Goal: Transaction & Acquisition: Purchase product/service

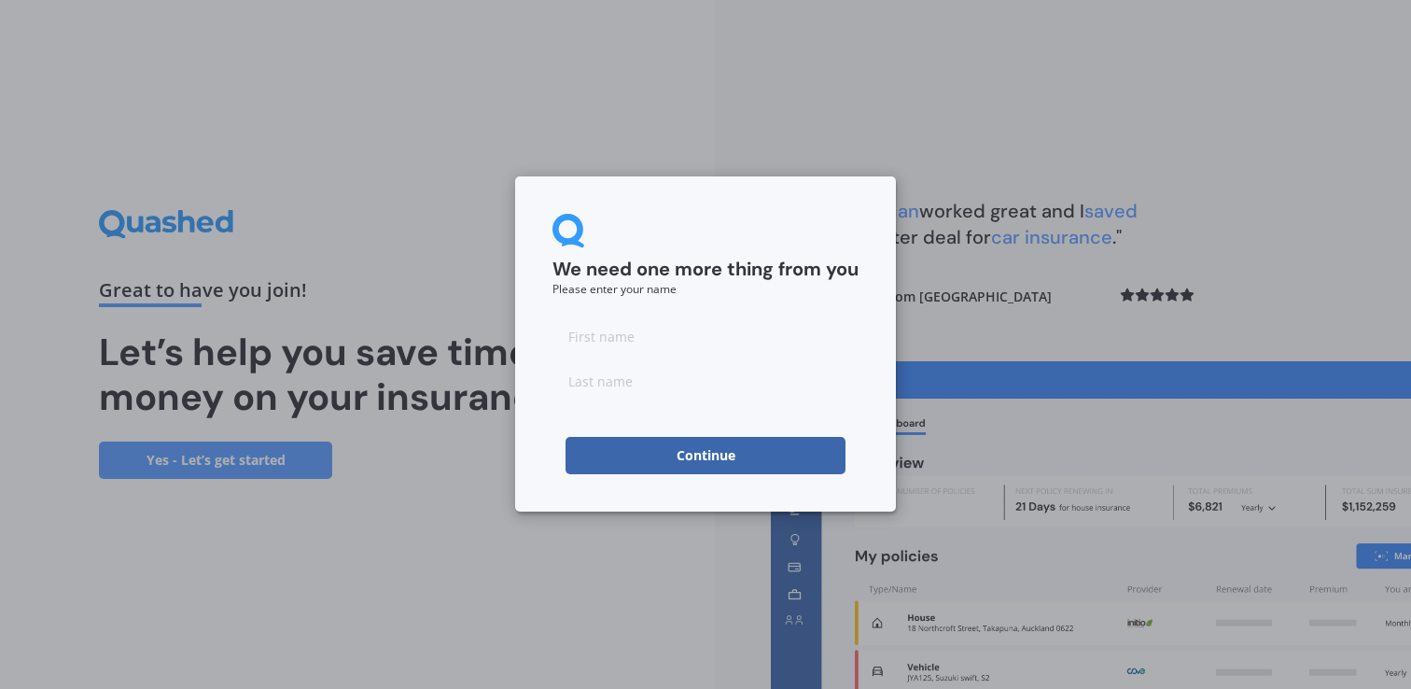
click at [600, 334] on input at bounding box center [706, 335] width 306 height 37
type input "Jessica"
click at [604, 379] on input at bounding box center [706, 380] width 306 height 37
type input "Dunn"
click at [958, 308] on div "We need one more thing from you Please enter your name Jessica Dunn Continue" at bounding box center [705, 344] width 1411 height 689
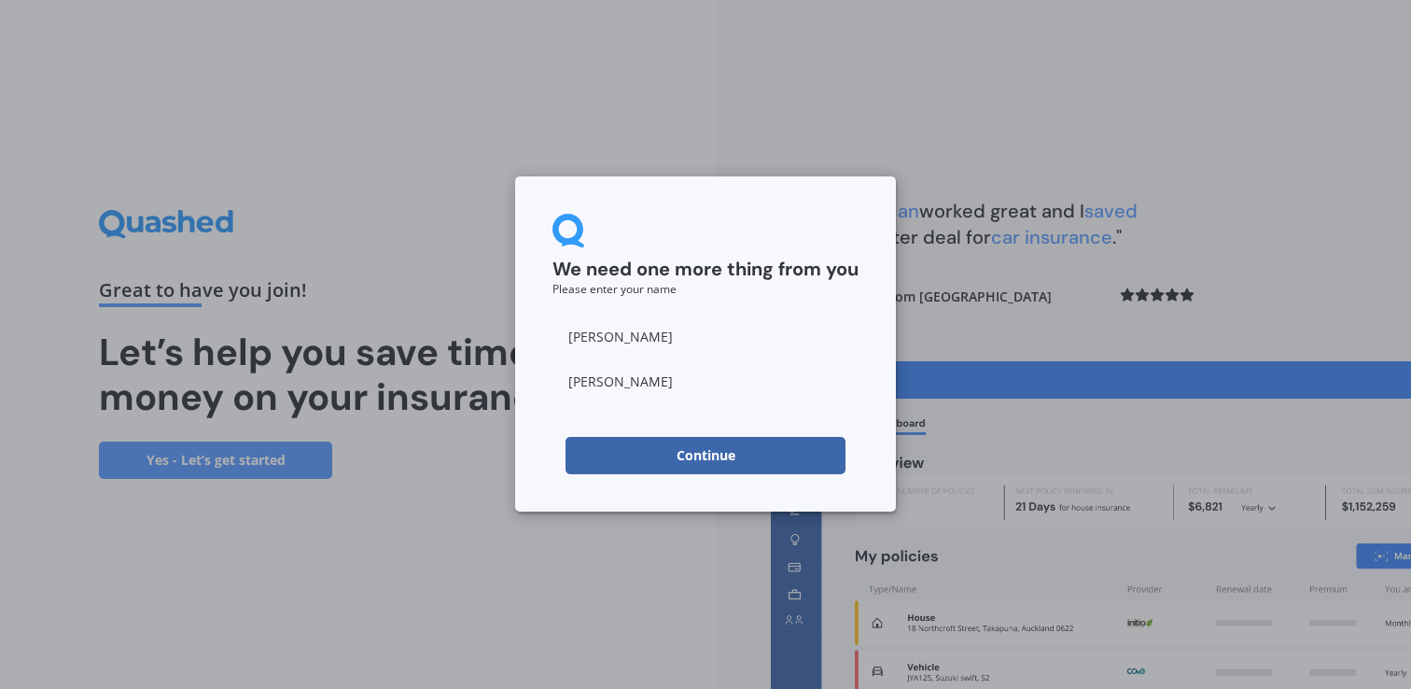
click at [719, 454] on button "Continue" at bounding box center [706, 455] width 280 height 37
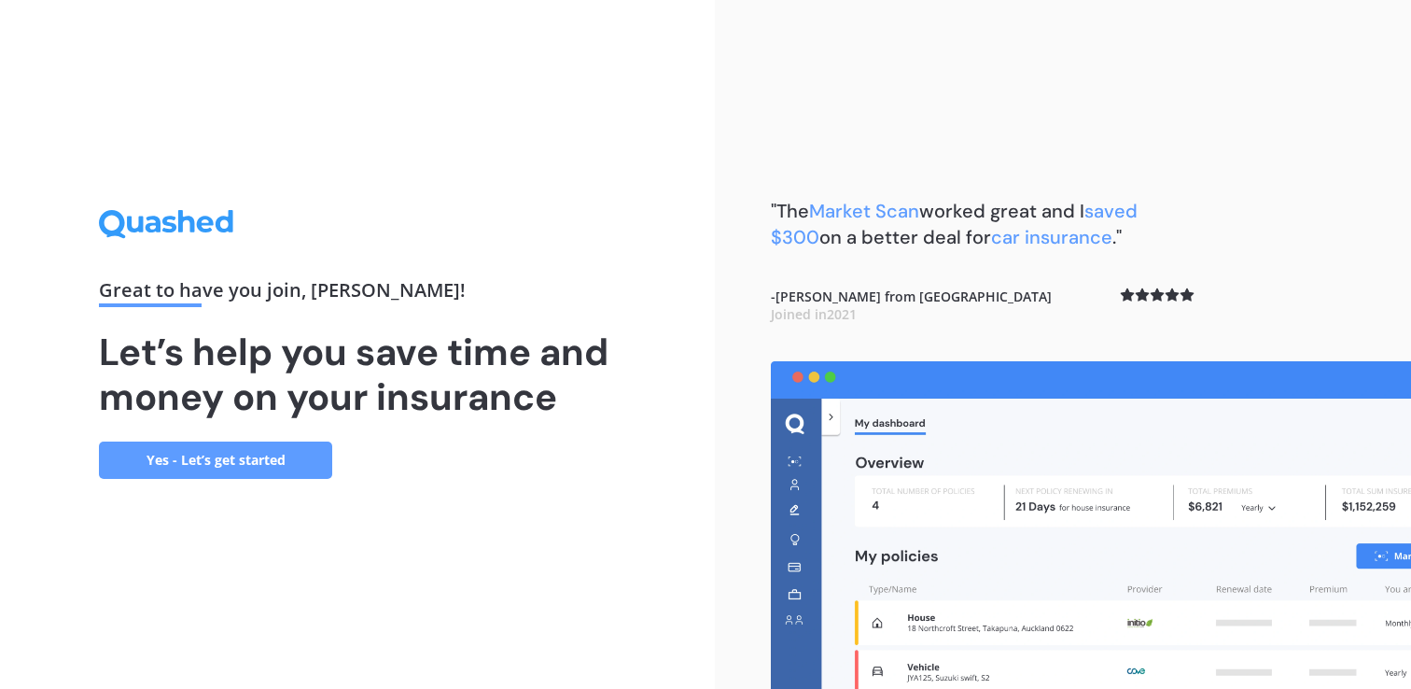
click at [206, 462] on link "Yes - Let’s get started" at bounding box center [215, 460] width 233 height 37
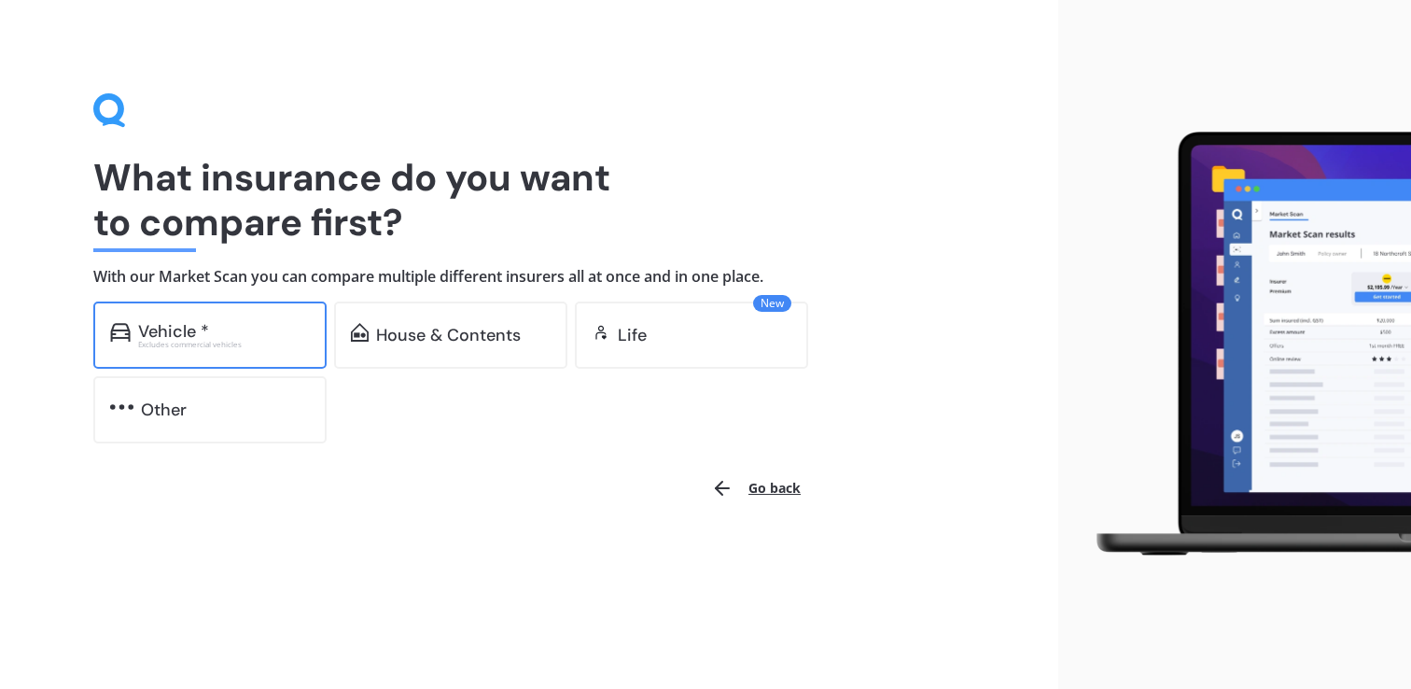
click at [212, 331] on div "Vehicle *" at bounding box center [224, 331] width 172 height 19
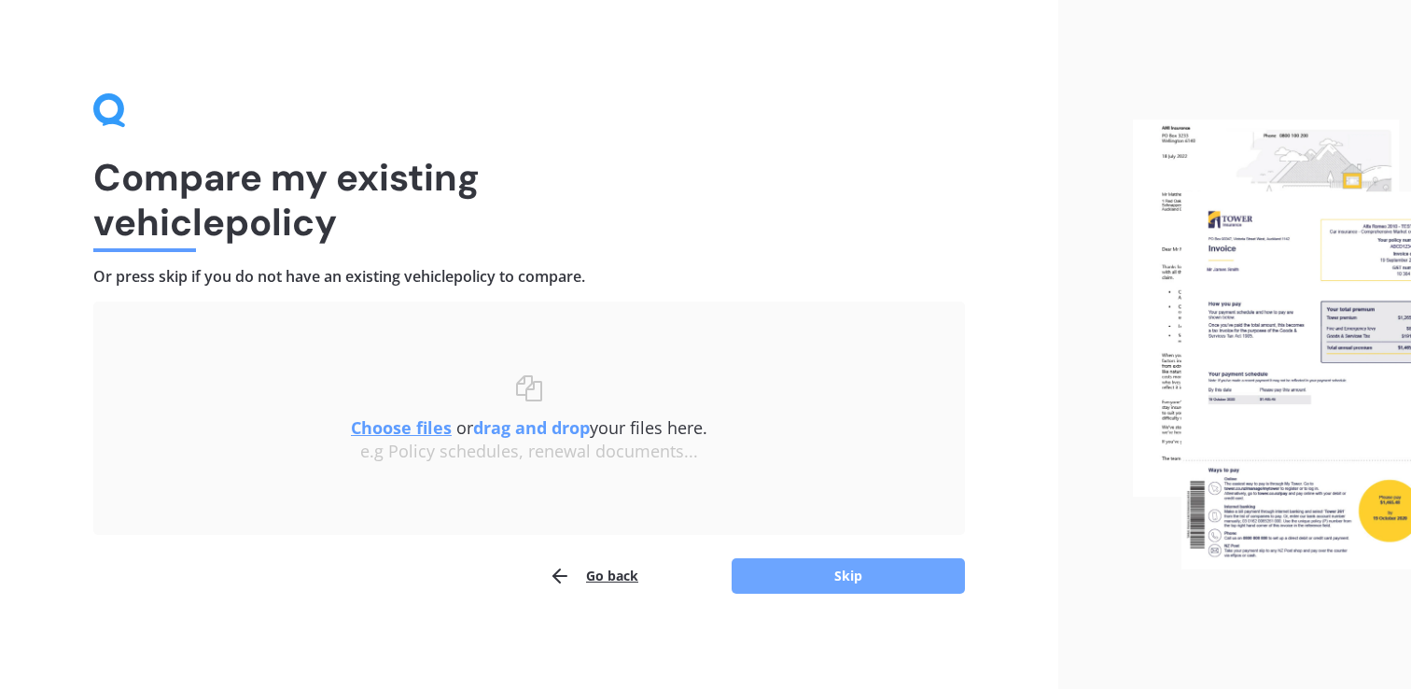
click at [822, 577] on button "Skip" at bounding box center [848, 575] width 233 height 35
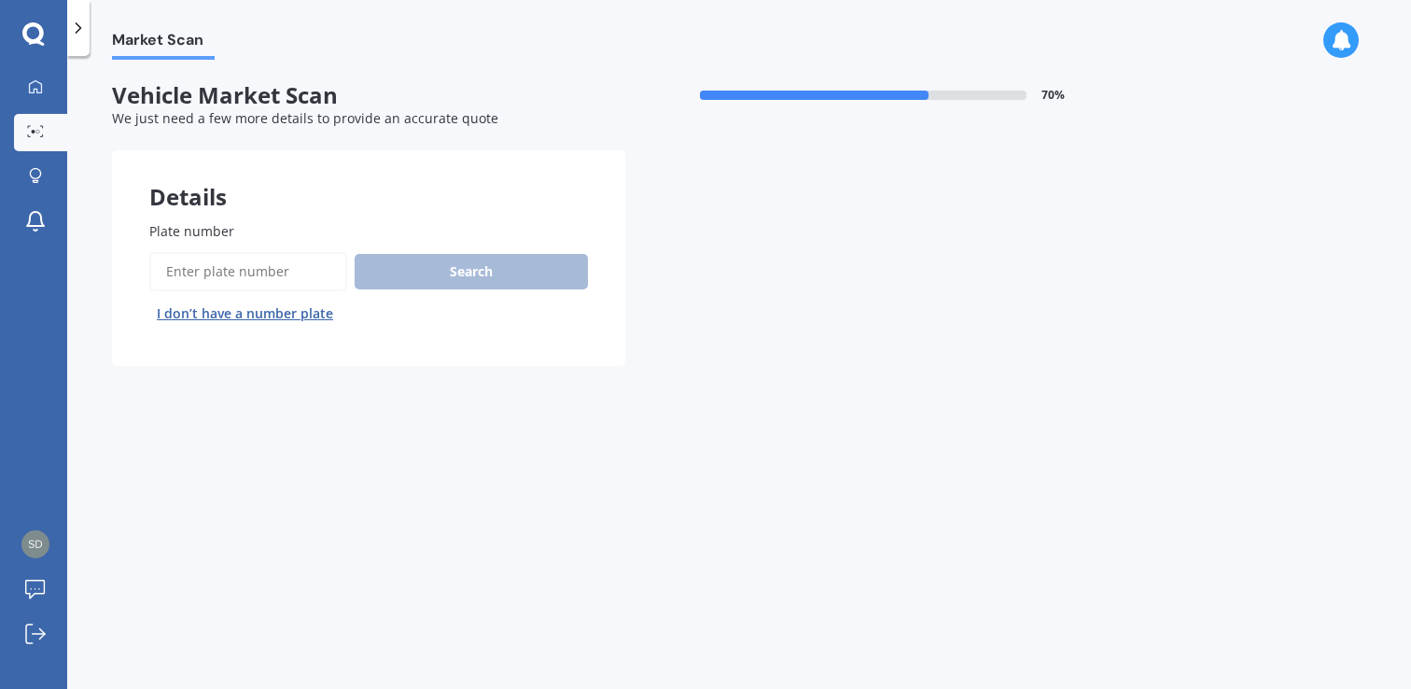
click at [285, 272] on input "Plate number" at bounding box center [248, 271] width 198 height 39
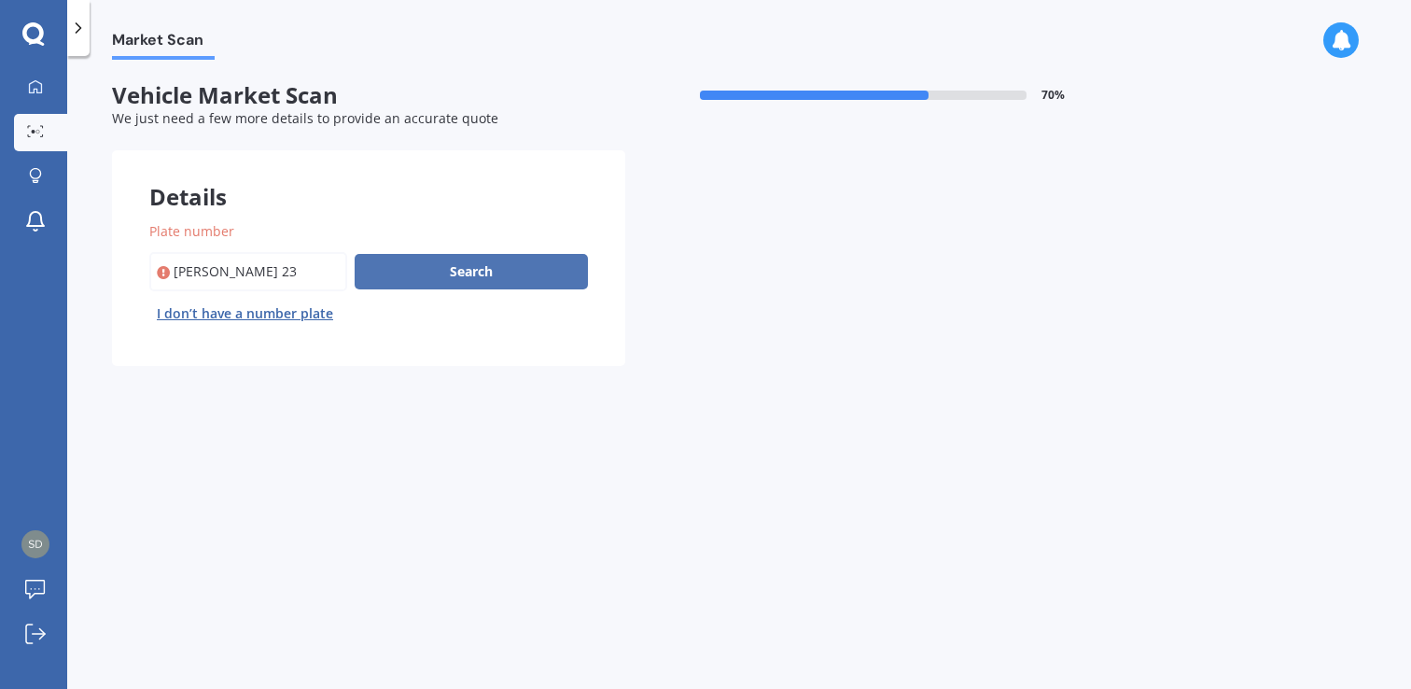
click at [473, 266] on button "Search" at bounding box center [471, 271] width 233 height 35
click at [193, 270] on input "Plate number" at bounding box center [248, 271] width 198 height 39
click at [199, 270] on input "Plate number" at bounding box center [248, 271] width 198 height 39
type input "Jas234"
click at [434, 271] on button "Search" at bounding box center [471, 271] width 233 height 35
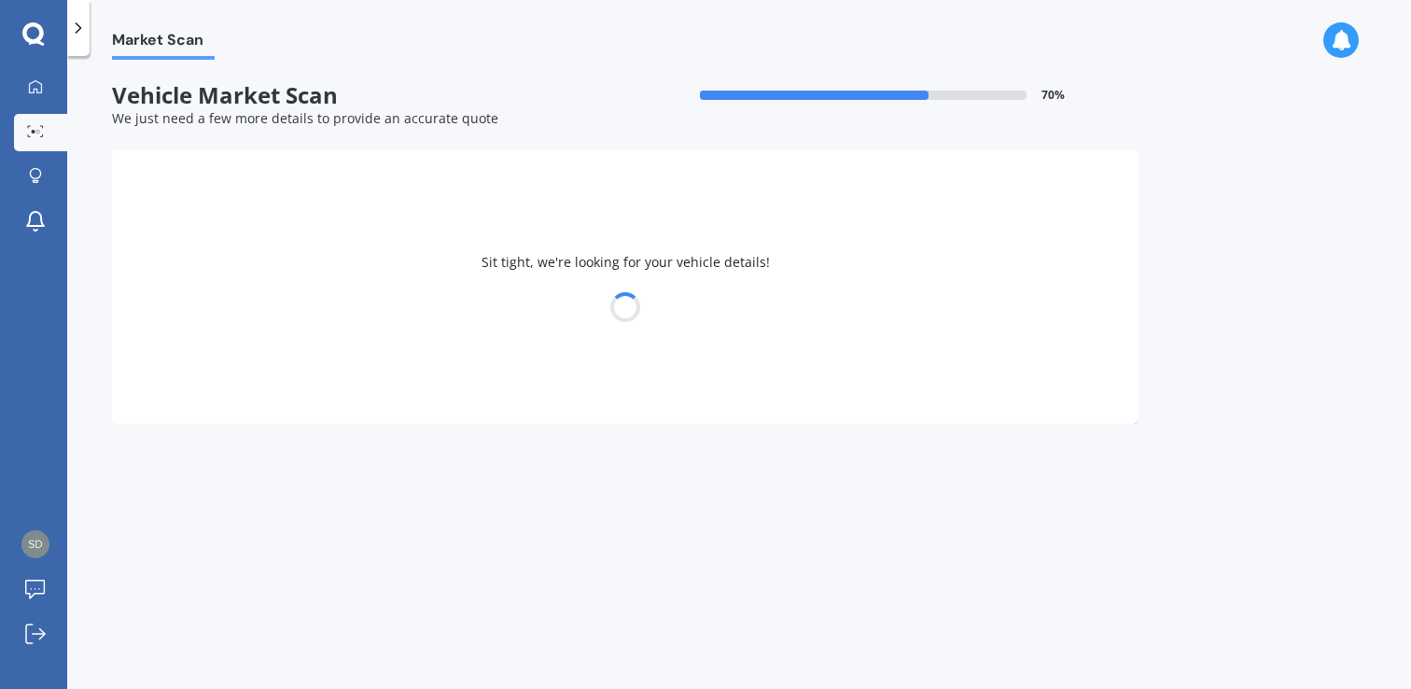
select select "MITSUBISHI"
select select "MIRAGE"
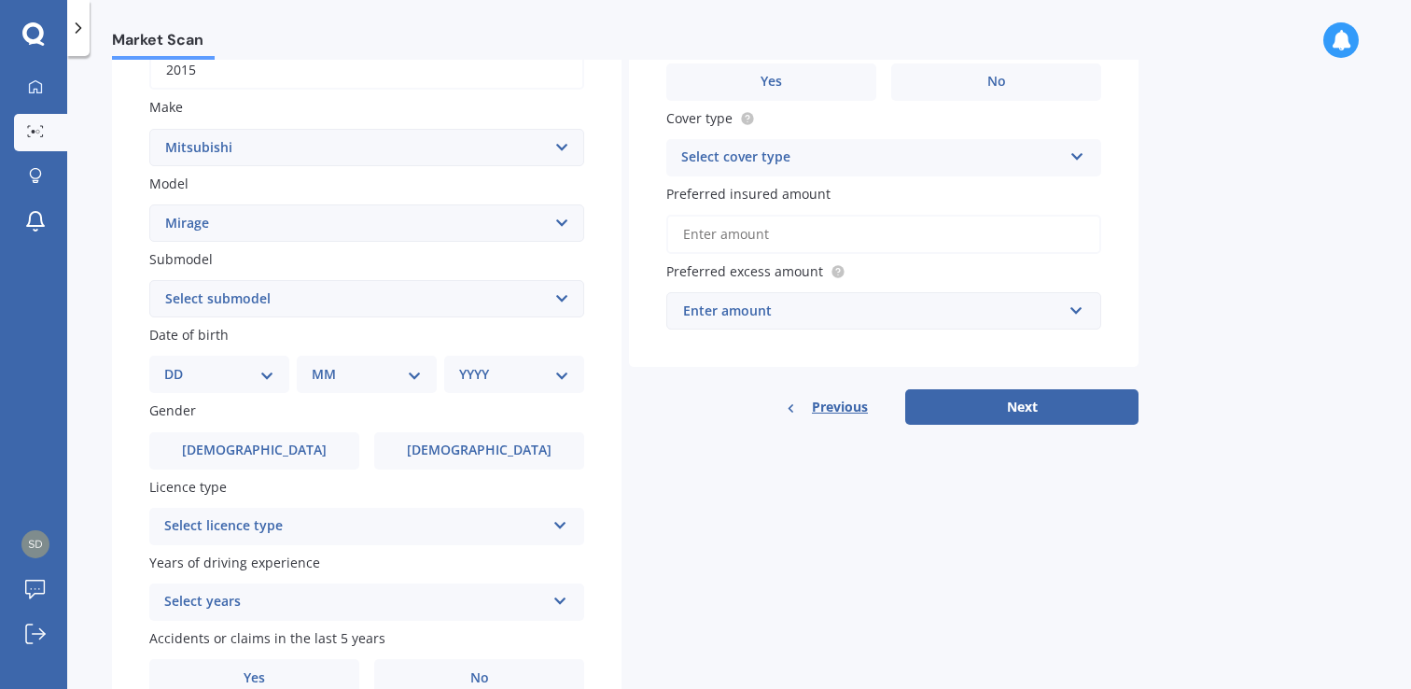
scroll to position [317, 0]
click at [269, 377] on select "DD 01 02 03 04 05 06 07 08 09 10 11 12 13 14 15 16 17 18 19 20 21 22 23 24 25 2…" at bounding box center [219, 373] width 110 height 21
select select "26"
click at [179, 366] on select "DD 01 02 03 04 05 06 07 08 09 10 11 12 13 14 15 16 17 18 19 20 21 22 23 24 25 2…" at bounding box center [219, 373] width 110 height 21
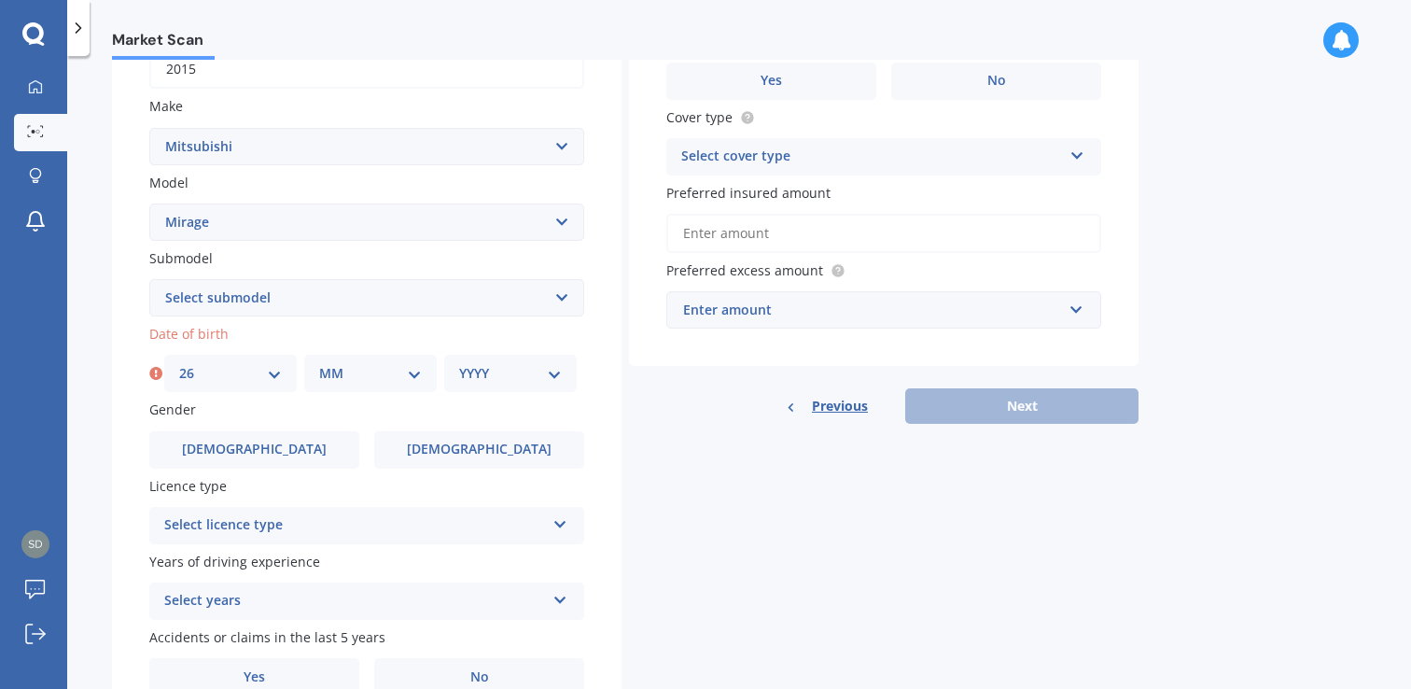
click at [415, 375] on select "MM 01 02 03 04 05 06 07 08 09 10 11 12" at bounding box center [370, 373] width 103 height 21
select select "02"
click at [319, 366] on select "MM 01 02 03 04 05 06 07 08 09 10 11 12" at bounding box center [370, 373] width 103 height 21
click at [556, 377] on select "YYYY 2025 2024 2023 2022 2021 2020 2019 2018 2017 2016 2015 2014 2013 2012 2011…" at bounding box center [510, 373] width 103 height 21
click at [459, 366] on select "YYYY 2025 2024 2023 2022 2021 2020 2019 2018 2017 2016 2015 2014 2013 2012 2011…" at bounding box center [510, 373] width 103 height 21
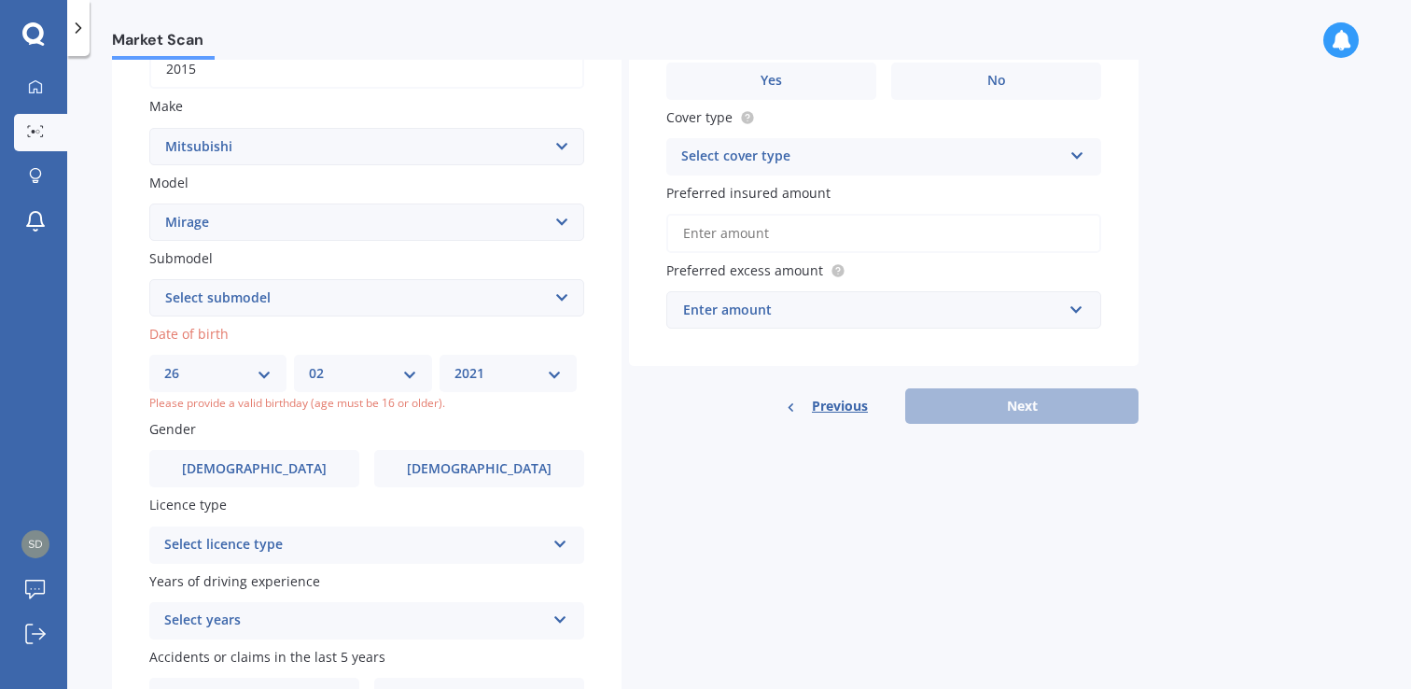
click at [558, 377] on select "YYYY 2025 2024 2023 2022 2021 2020 2019 2018 2017 2016 2015 2014 2013 2012 2011…" at bounding box center [508, 373] width 107 height 21
select select "2001"
click at [459, 366] on select "YYYY 2025 2024 2023 2022 2021 2020 2019 2018 2017 2016 2015 2014 2013 2012 2011…" at bounding box center [508, 373] width 107 height 21
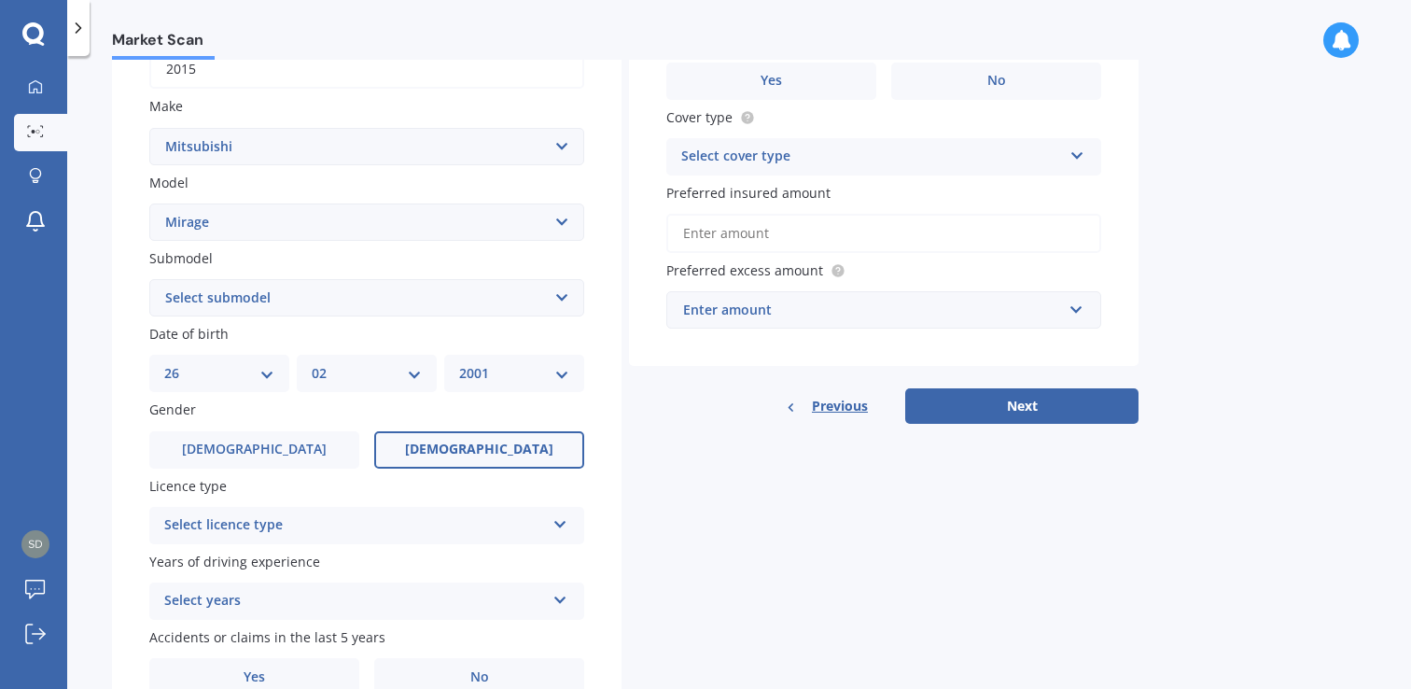
click at [463, 455] on span "Female" at bounding box center [479, 450] width 148 height 16
click at [0, 0] on input "Female" at bounding box center [0, 0] width 0 height 0
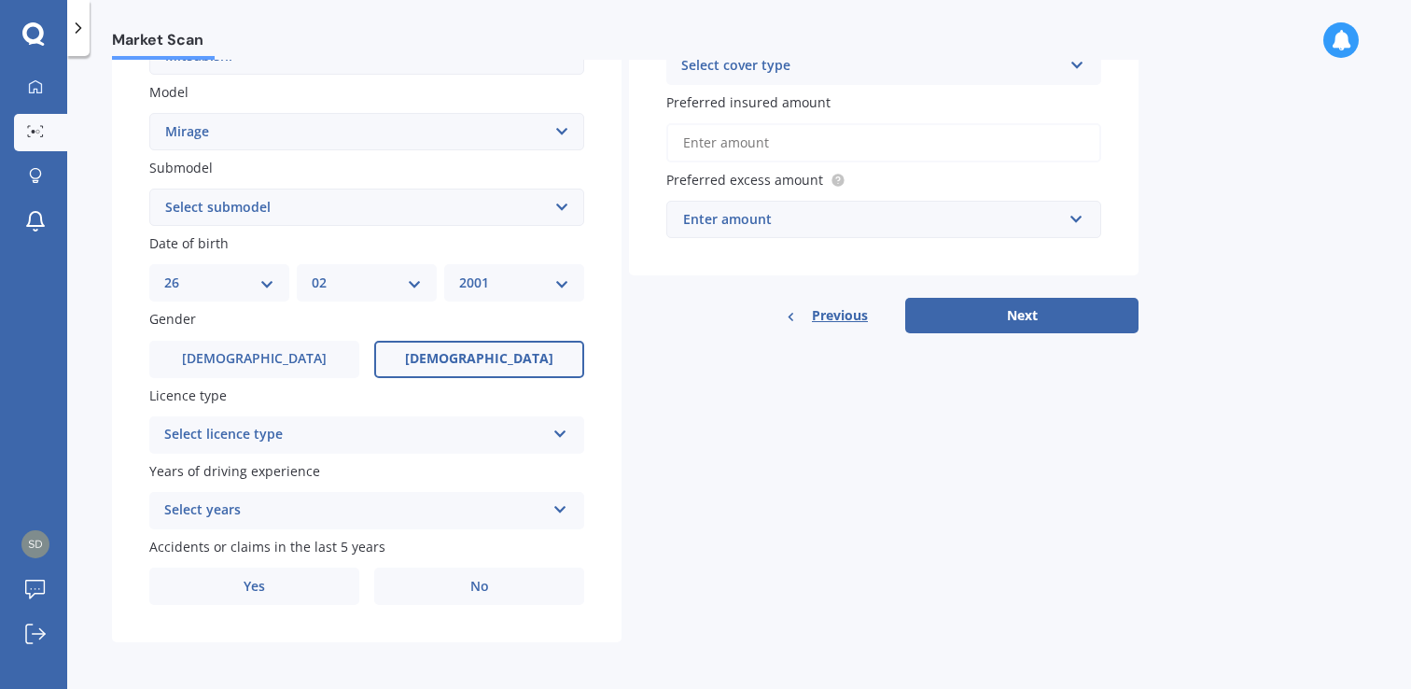
scroll to position [414, 0]
click at [563, 431] on icon at bounding box center [561, 428] width 16 height 13
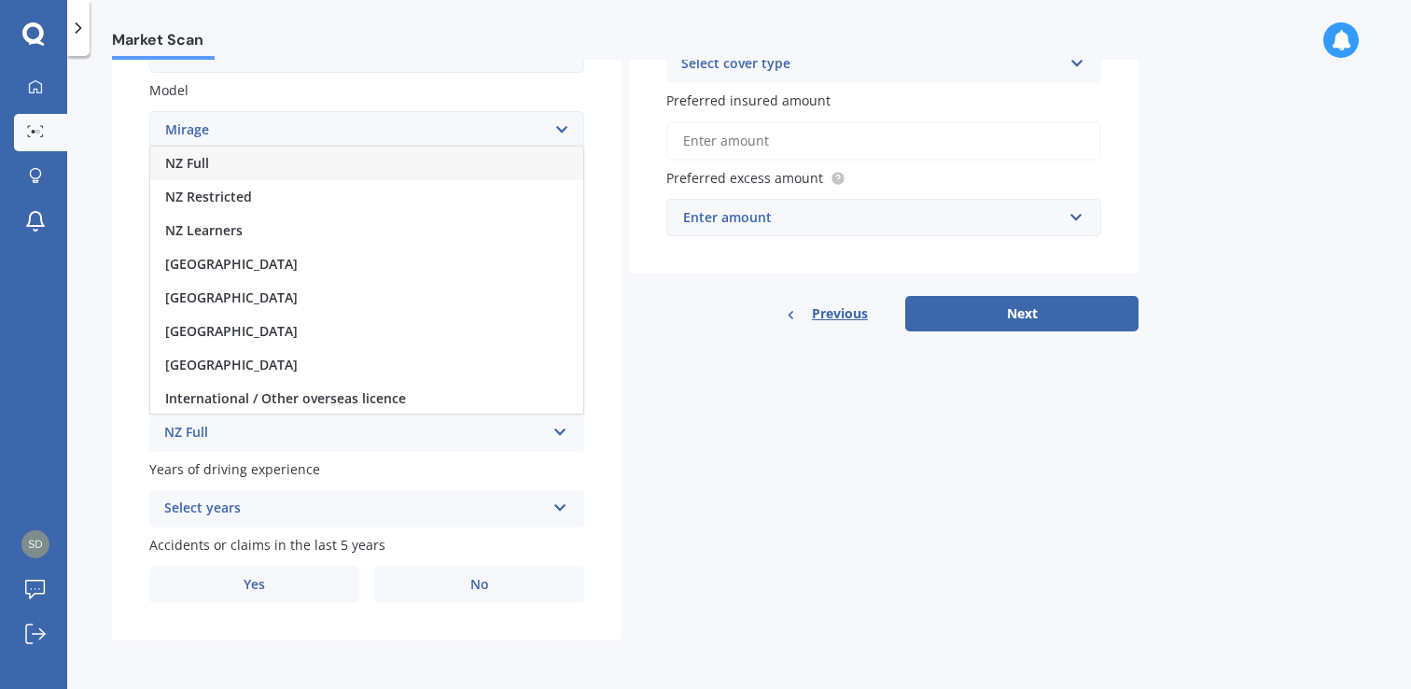
click at [202, 158] on span "NZ Full" at bounding box center [187, 163] width 44 height 18
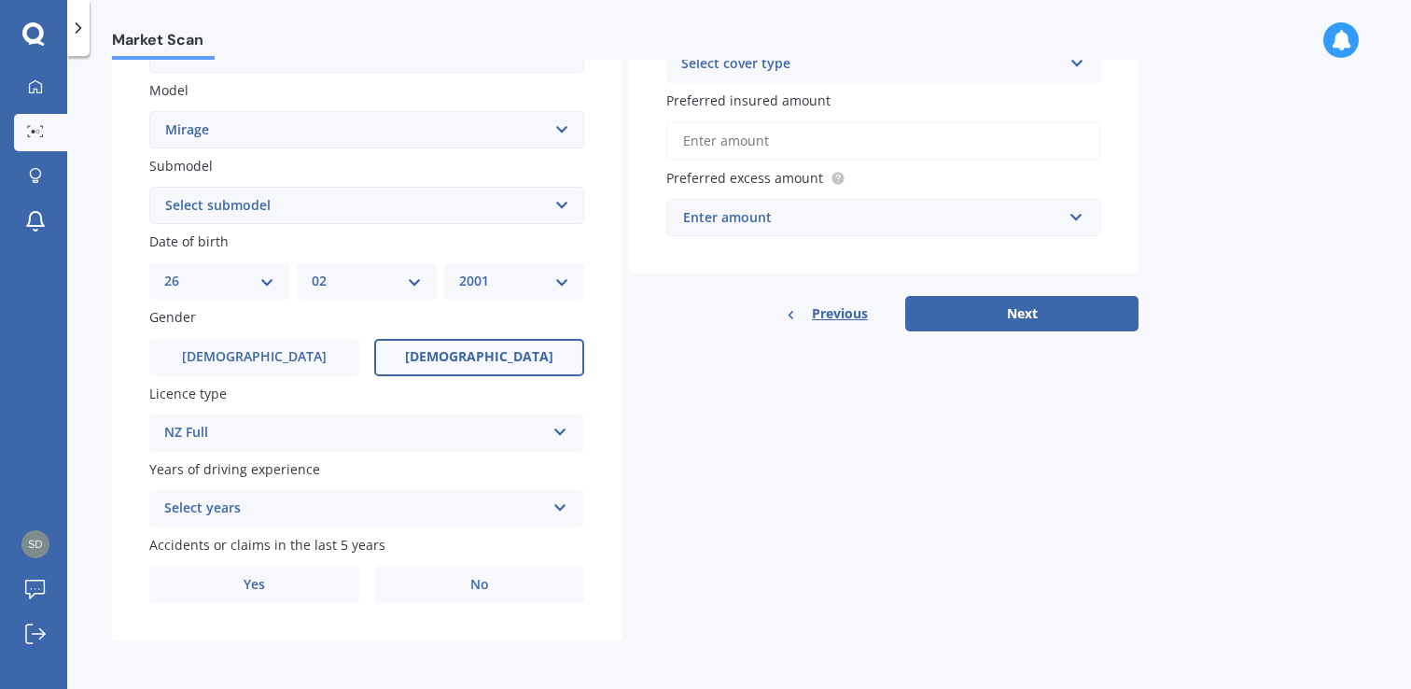
click at [560, 506] on icon at bounding box center [561, 504] width 16 height 13
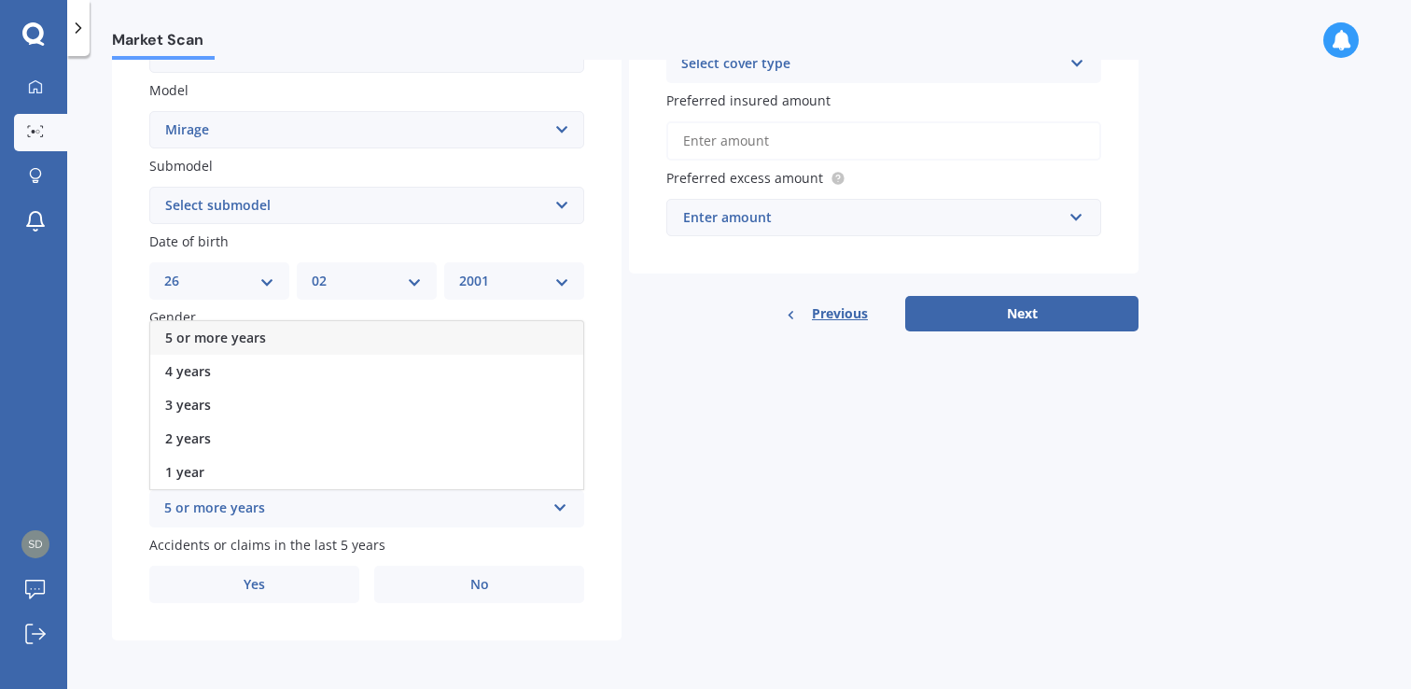
click at [309, 332] on div "5 or more years" at bounding box center [366, 338] width 433 height 34
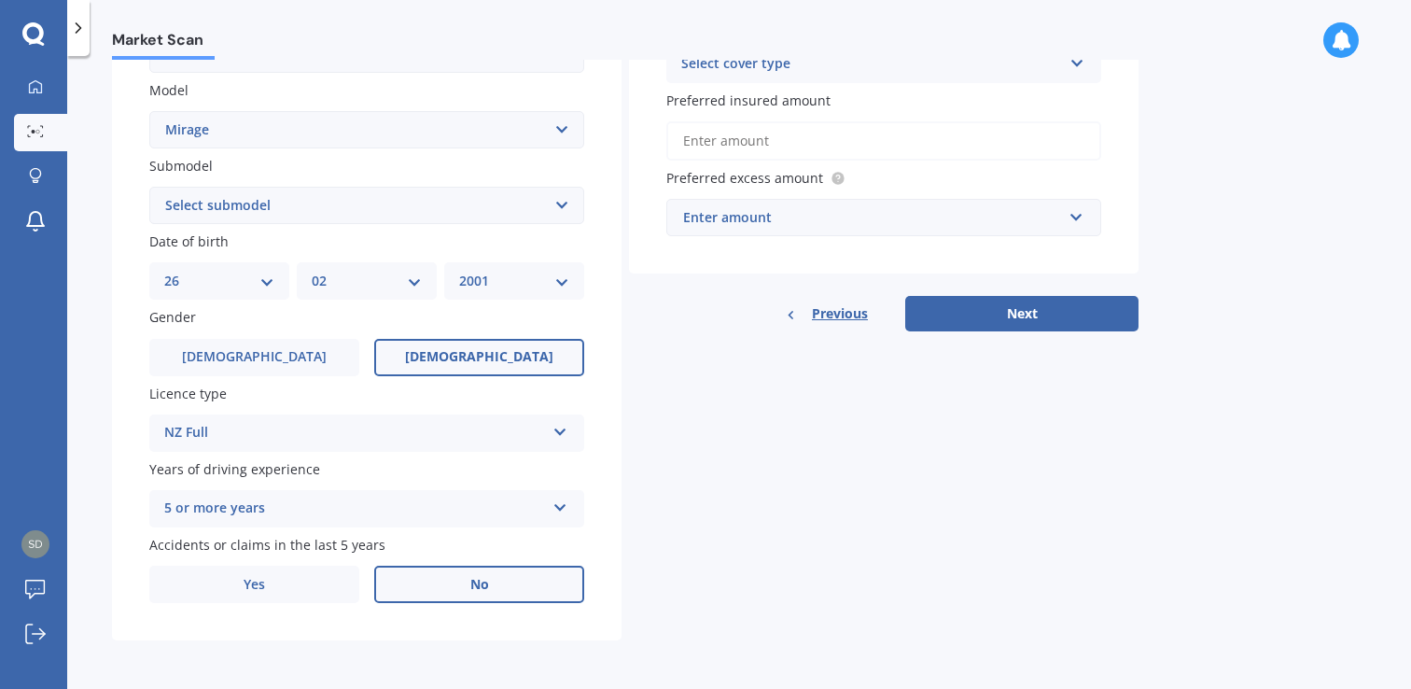
click at [487, 585] on span "No" at bounding box center [479, 585] width 19 height 16
click at [0, 0] on input "No" at bounding box center [0, 0] width 0 height 0
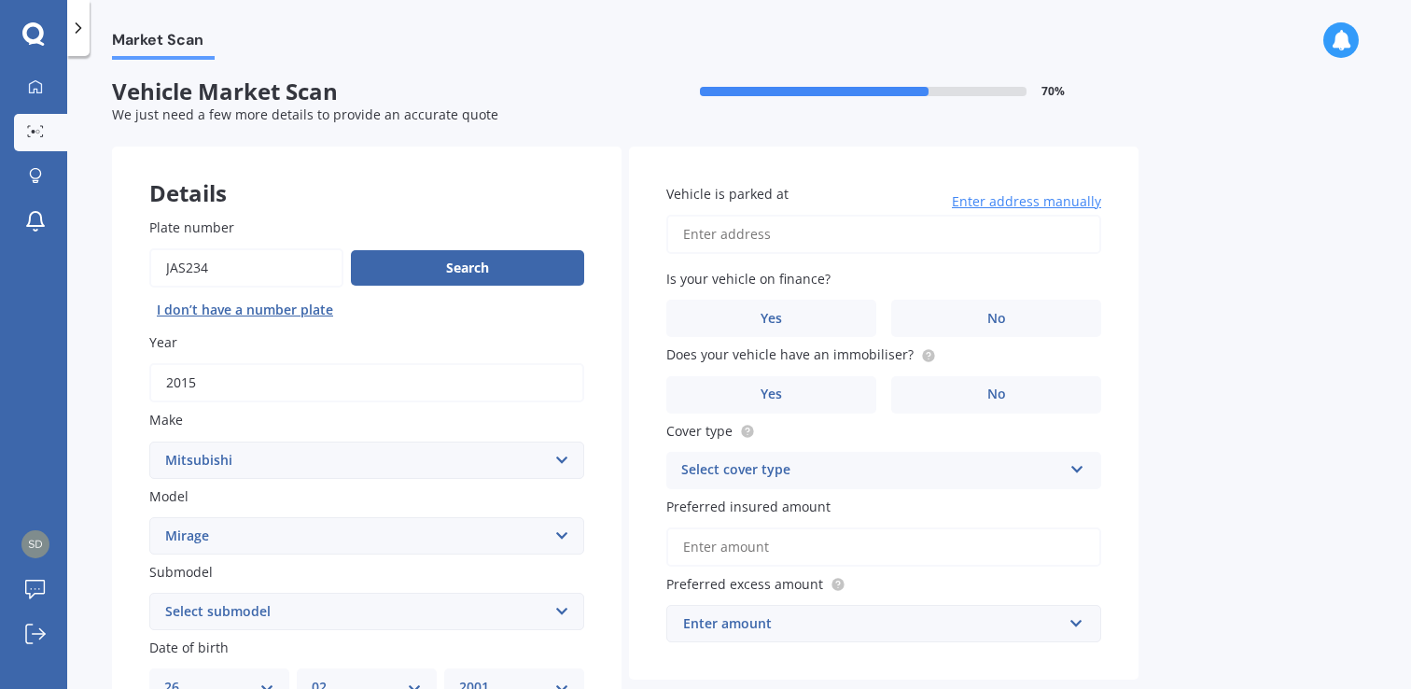
scroll to position [0, 0]
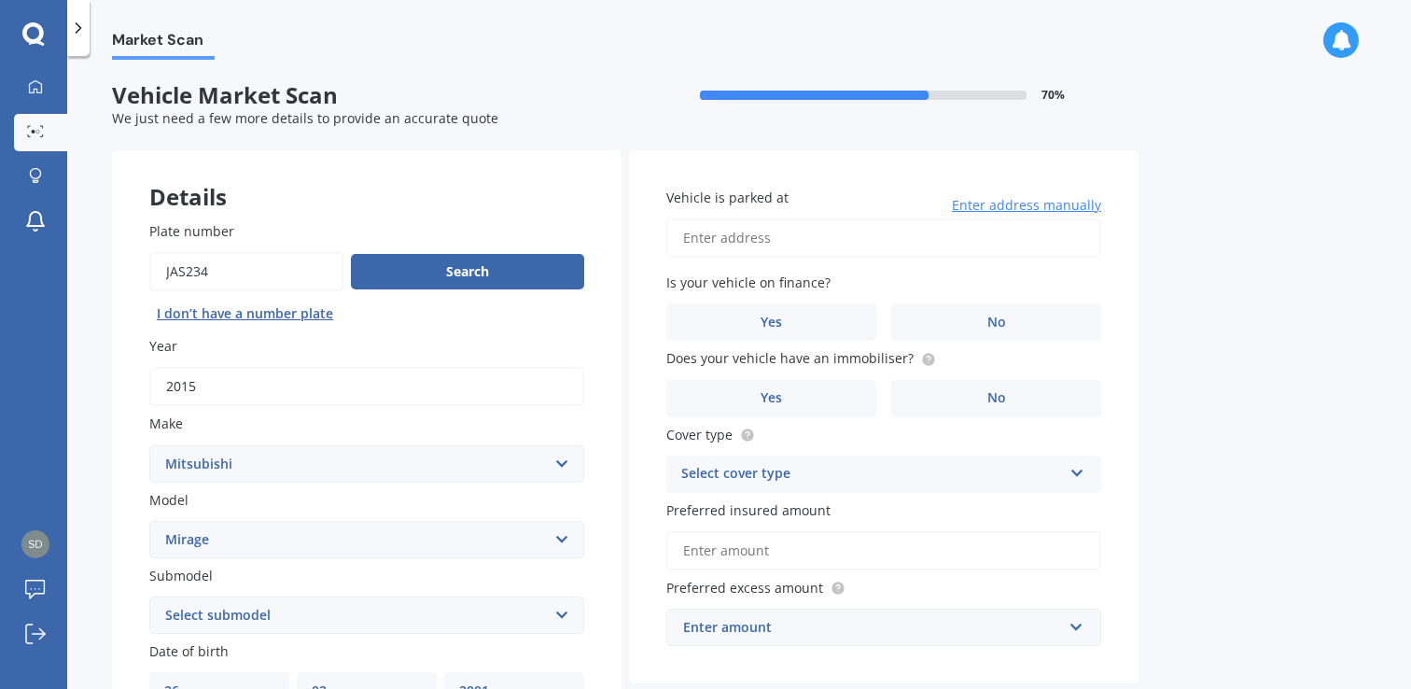
click at [765, 238] on input "Vehicle is parked at" at bounding box center [884, 237] width 435 height 39
type input "14 Browning Street, Grey Lynn, Auckland 1021"
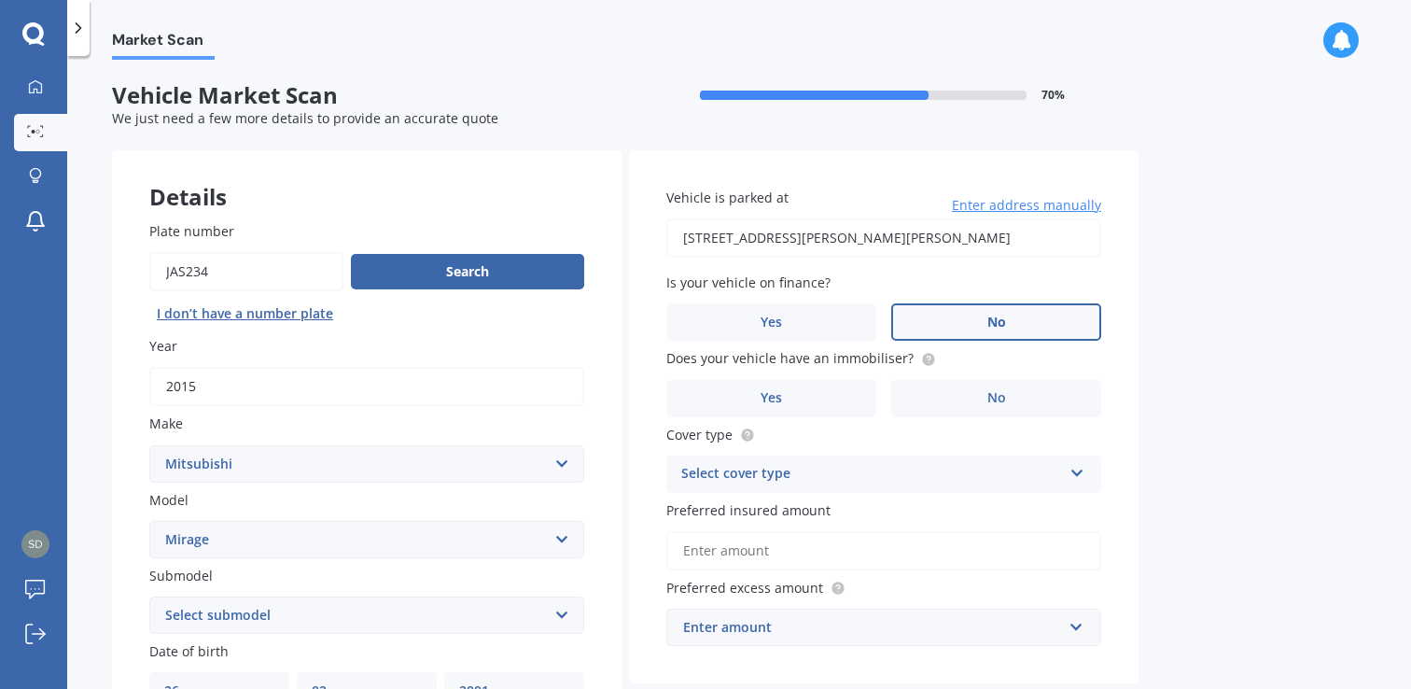
click at [947, 325] on label "No" at bounding box center [996, 321] width 210 height 37
click at [0, 0] on input "No" at bounding box center [0, 0] width 0 height 0
click at [961, 399] on label "No" at bounding box center [996, 398] width 210 height 37
click at [0, 0] on input "No" at bounding box center [0, 0] width 0 height 0
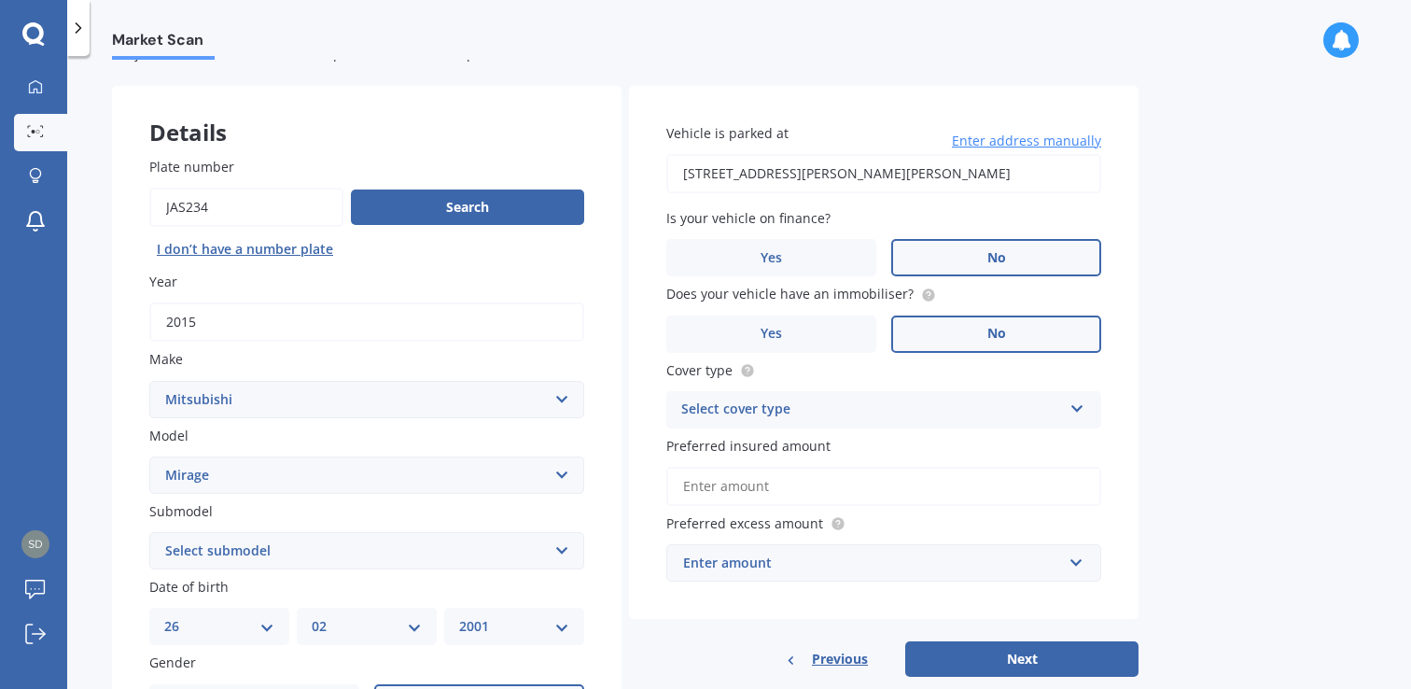
scroll to position [71, 0]
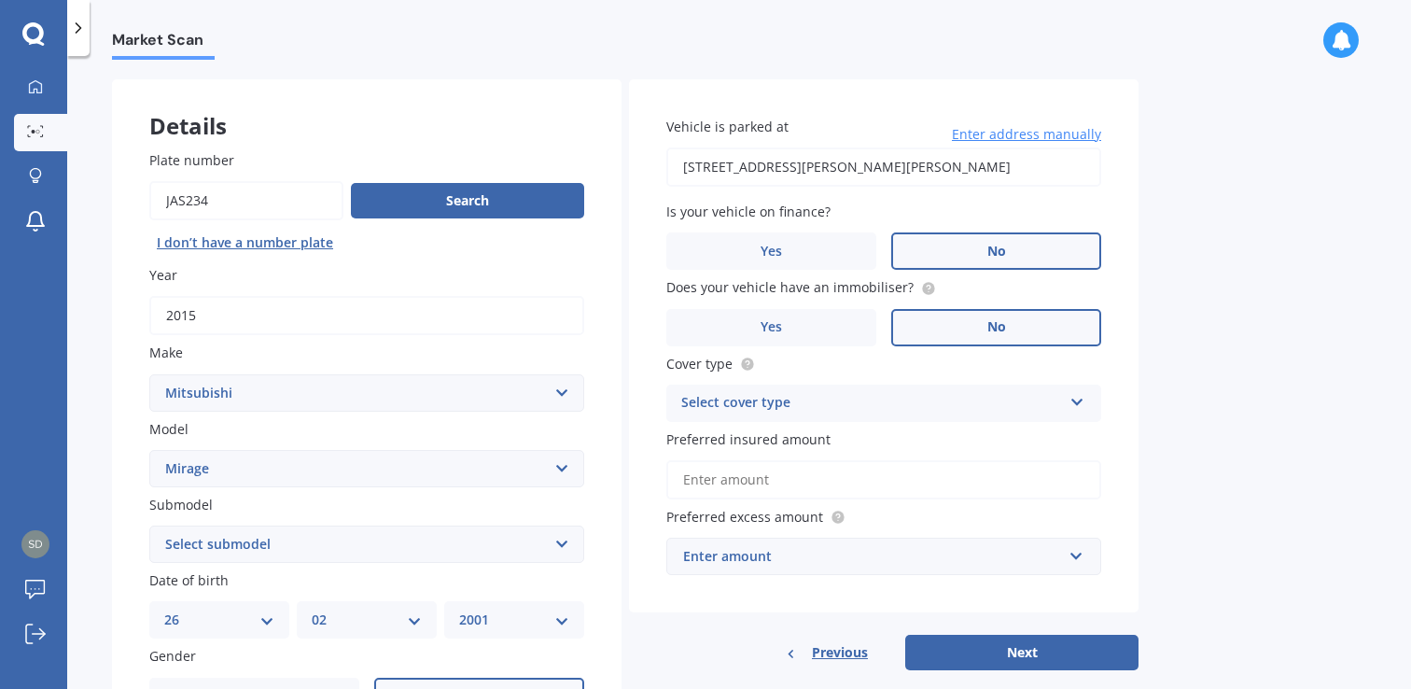
click at [1077, 400] on icon at bounding box center [1078, 398] width 16 height 13
click at [775, 442] on span "Comprehensive" at bounding box center [731, 439] width 99 height 18
click at [787, 485] on input "Preferred insured amount" at bounding box center [884, 479] width 435 height 39
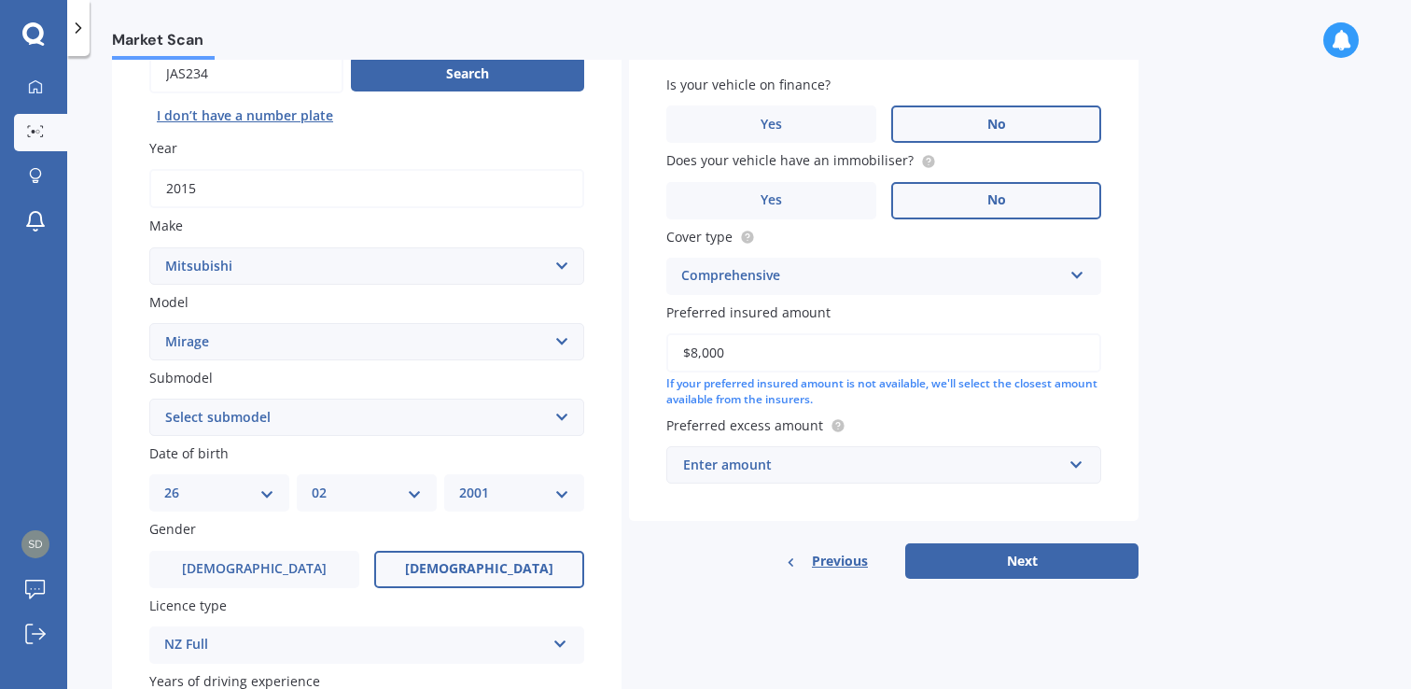
scroll to position [213, 0]
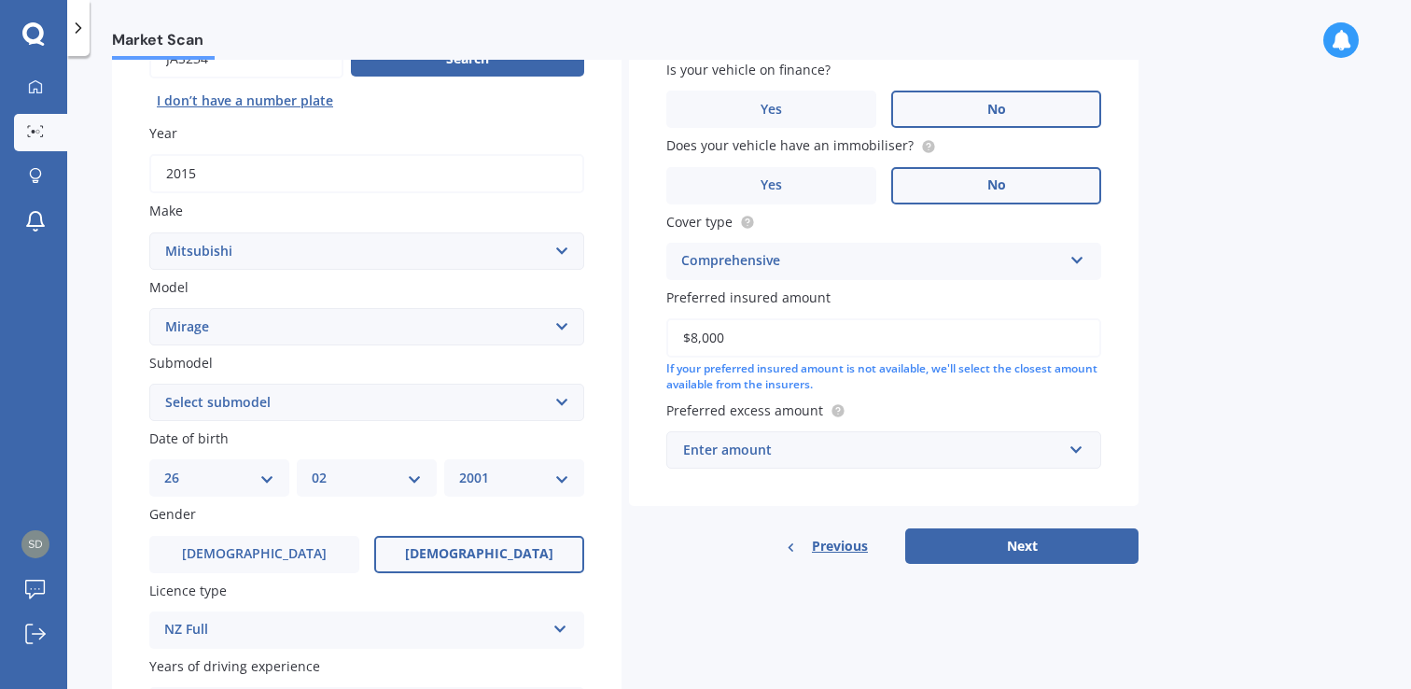
type input "$8,000"
click at [1076, 453] on input "text" at bounding box center [877, 449] width 418 height 35
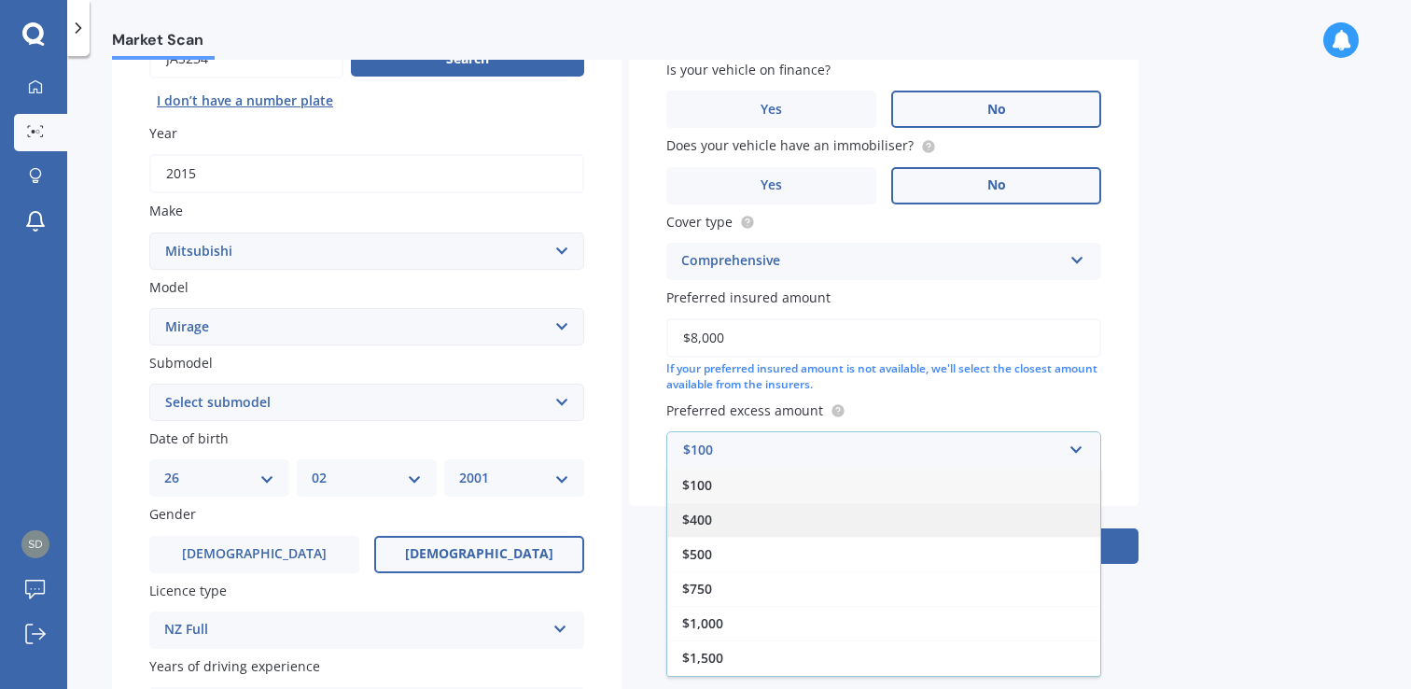
click at [703, 523] on span "$400" at bounding box center [697, 520] width 30 height 18
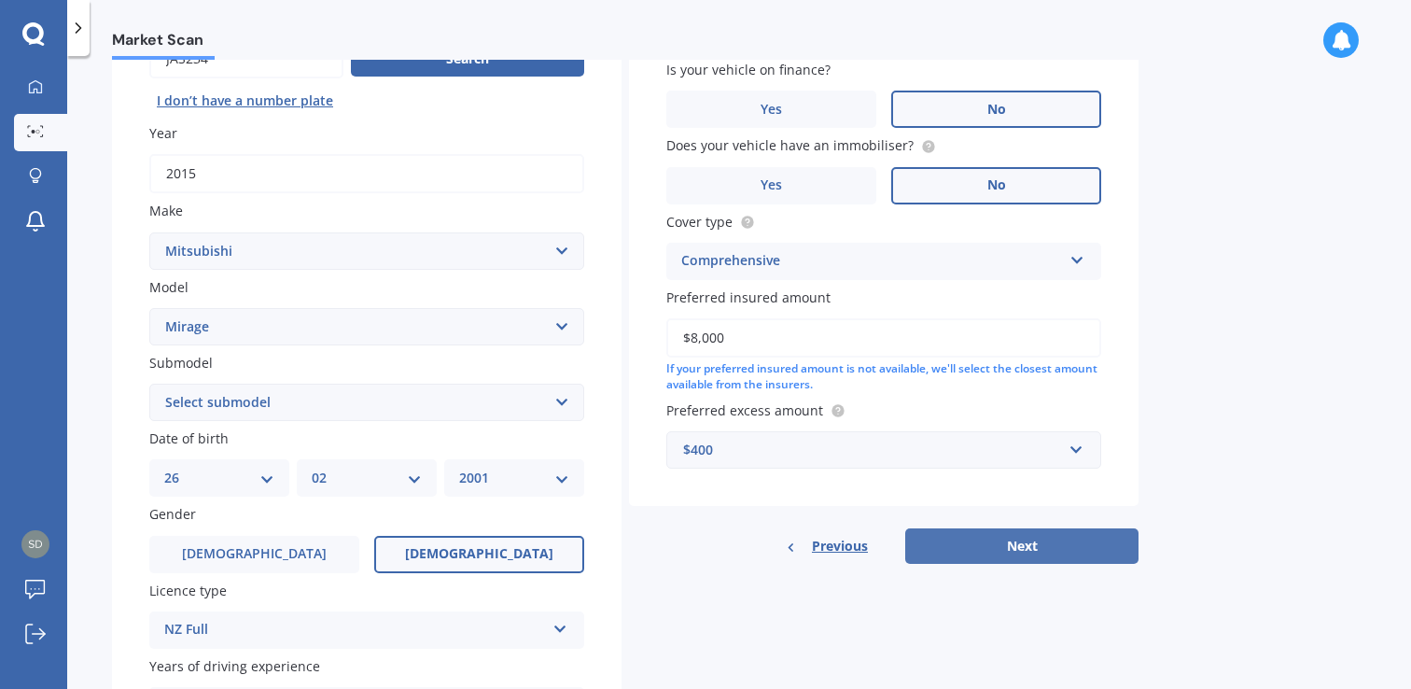
click at [1005, 548] on button "Next" at bounding box center [1021, 545] width 233 height 35
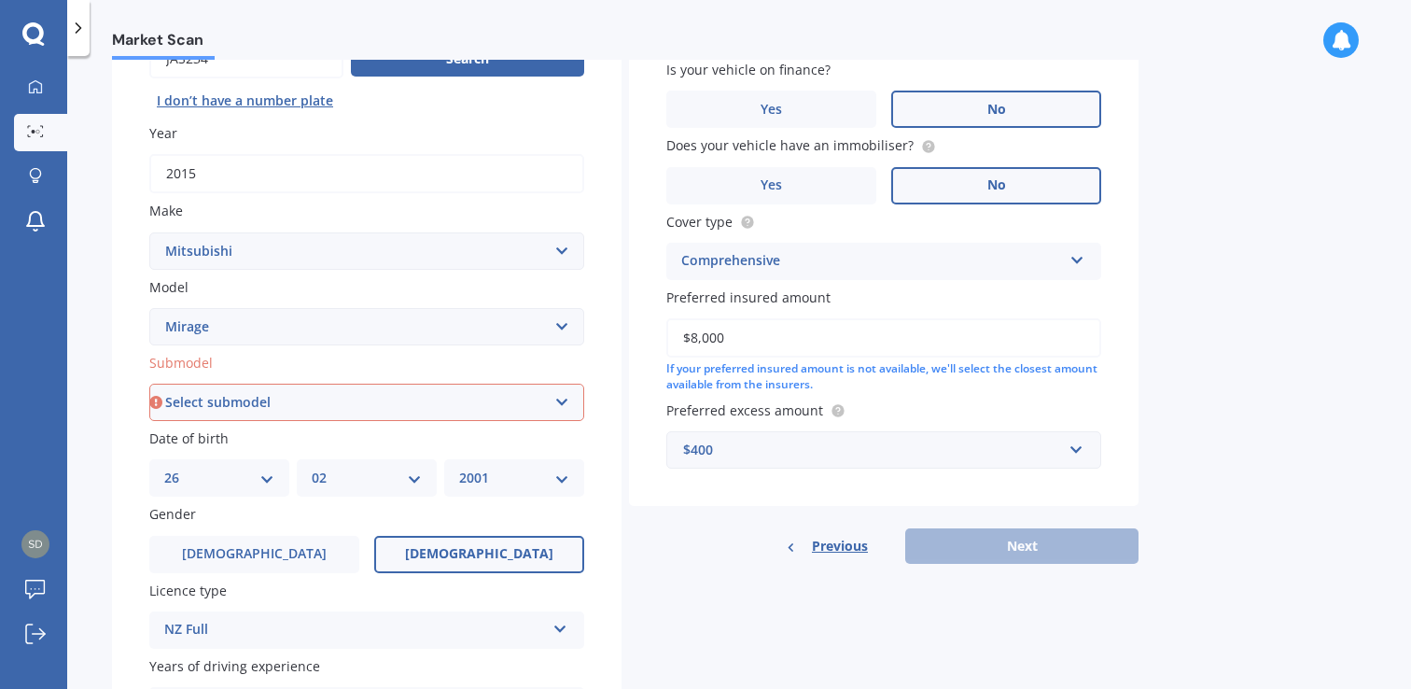
click at [561, 405] on select "Select submodel (All other) Asti 1.5 Litre Dingo 1.8 Litre GLX GSR Spacewagon X…" at bounding box center [366, 402] width 435 height 37
select select "(ALL OTHER)"
click at [149, 386] on select "Select submodel (All other) Asti 1.5 Litre Dingo 1.8 Litre GLX GSR Spacewagon X…" at bounding box center [366, 402] width 435 height 37
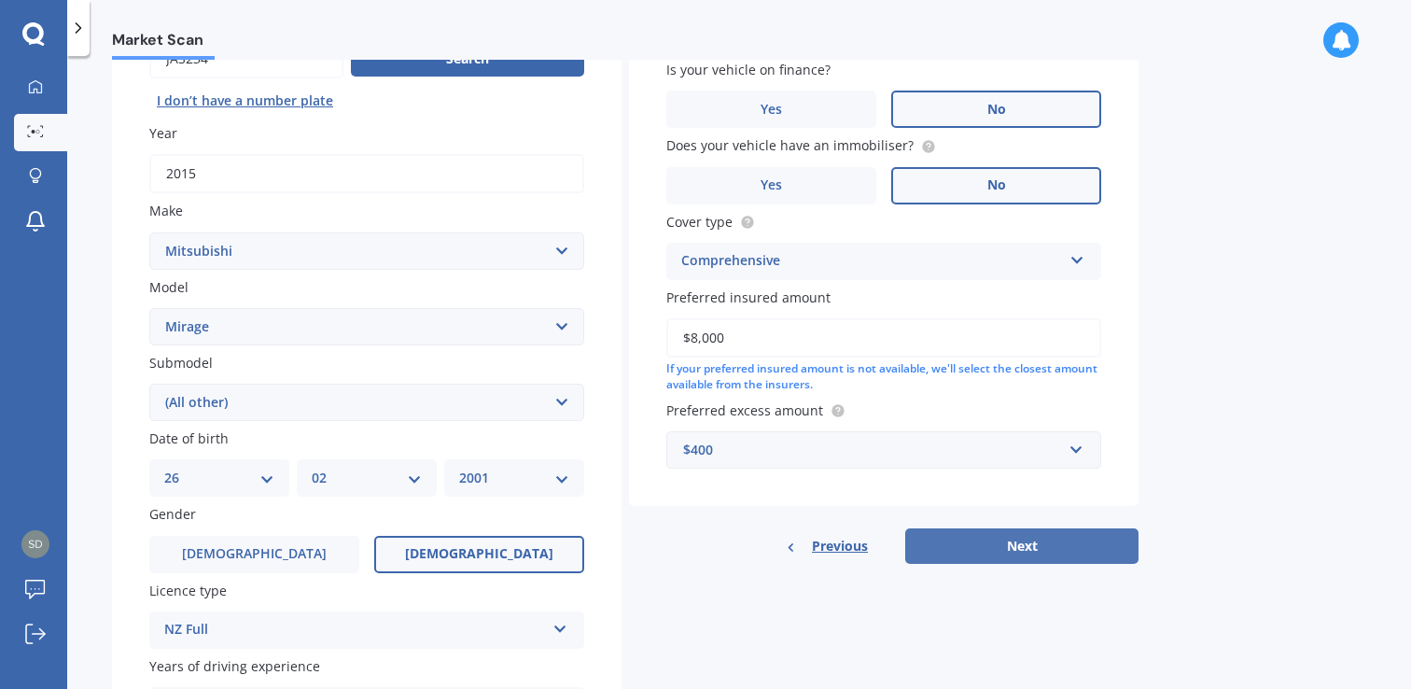
click at [977, 547] on button "Next" at bounding box center [1021, 545] width 233 height 35
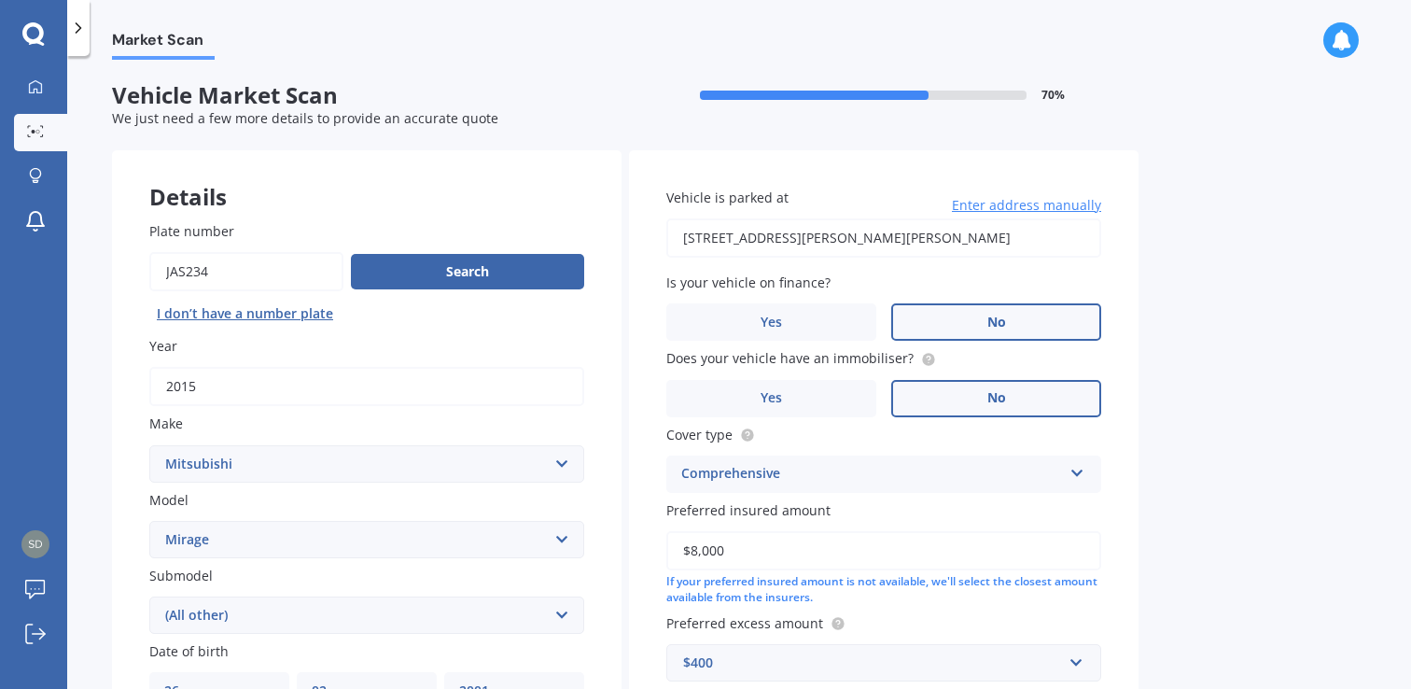
select select "26"
select select "02"
select select "2001"
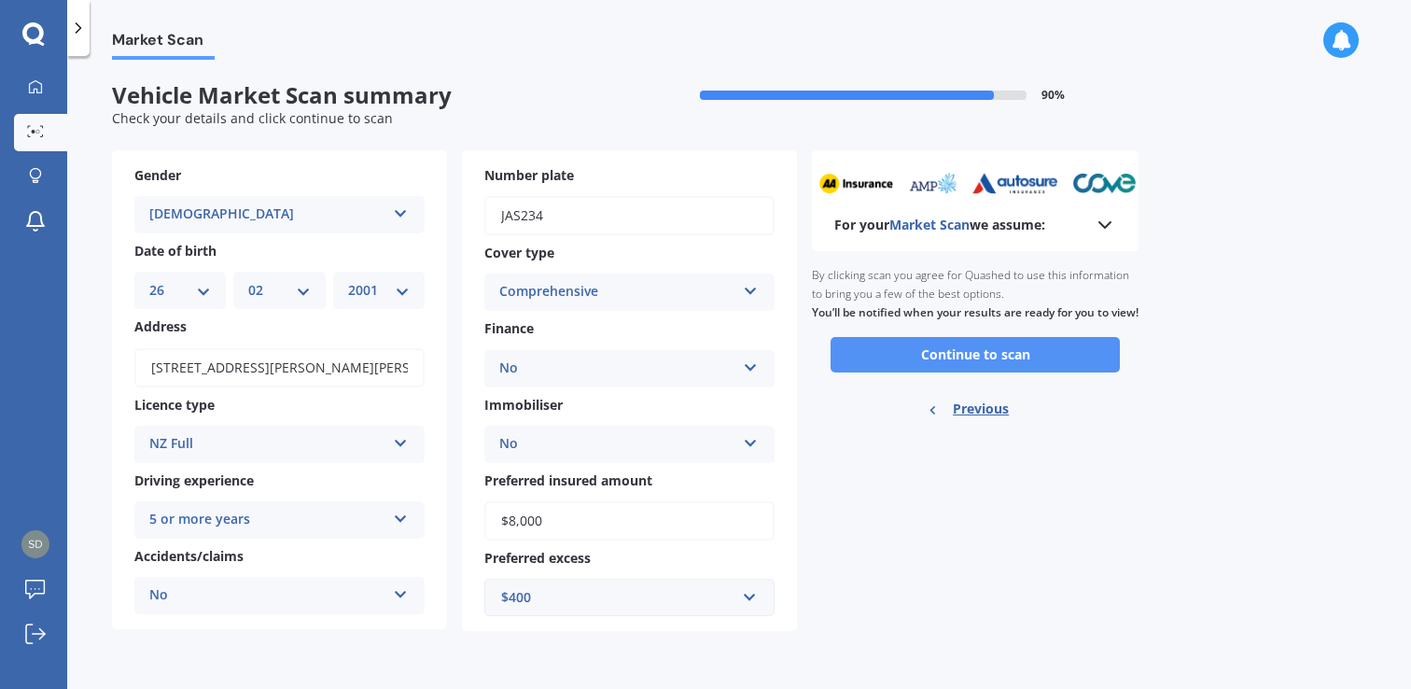
click at [947, 372] on button "Continue to scan" at bounding box center [975, 354] width 289 height 35
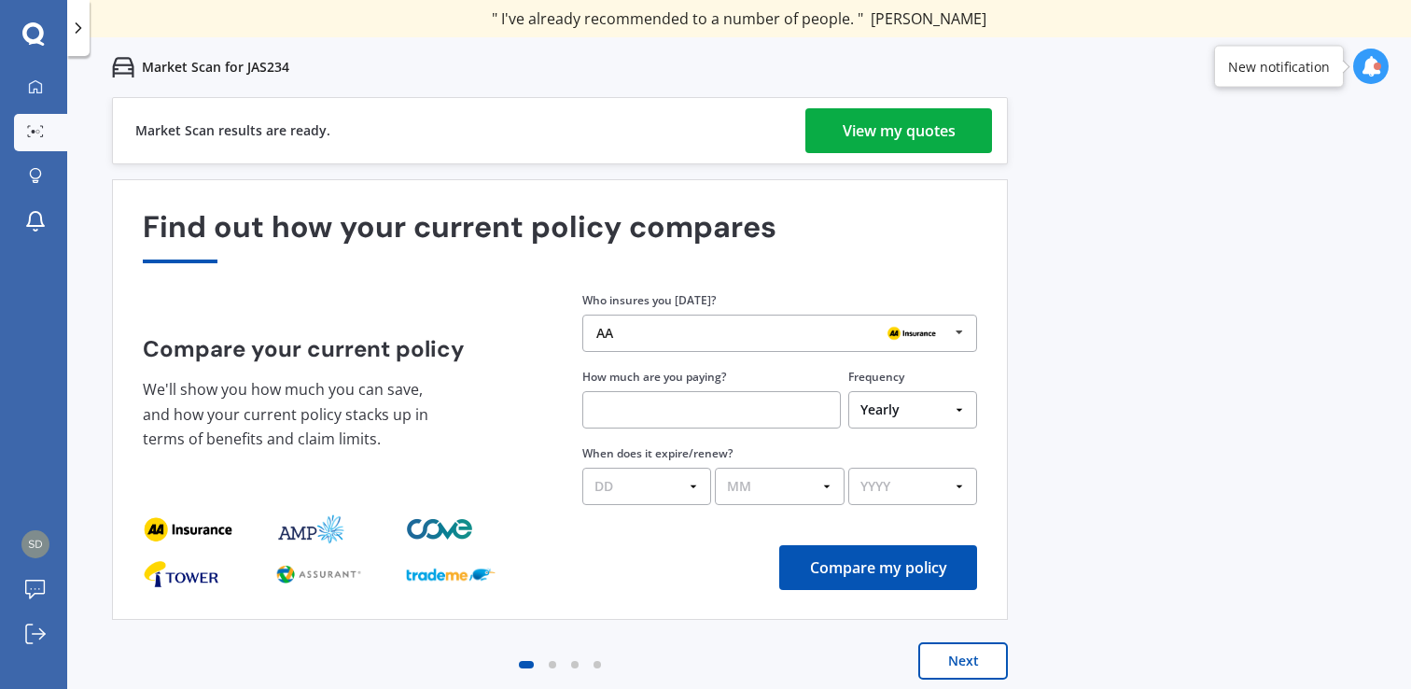
click at [851, 131] on div "View my quotes" at bounding box center [899, 130] width 113 height 45
